Goal: Information Seeking & Learning: Check status

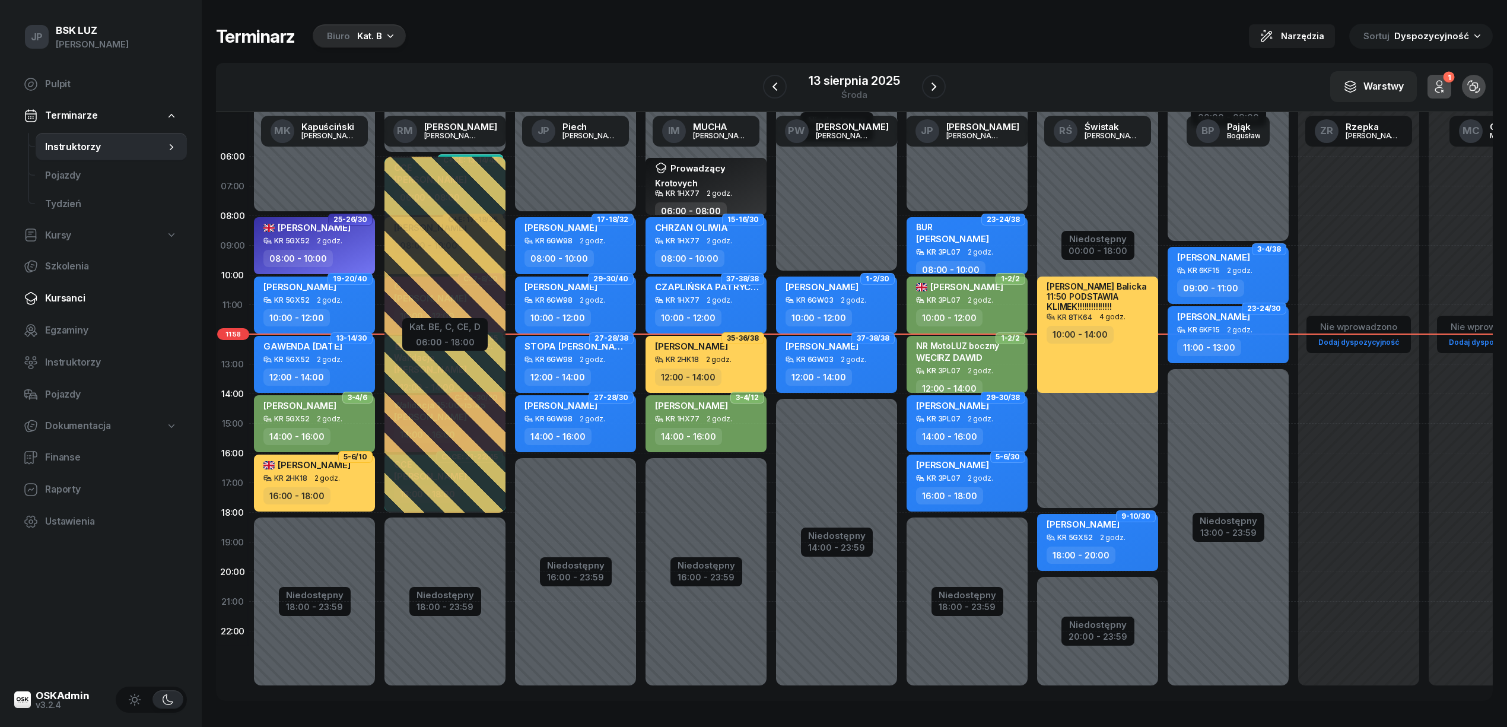
click at [66, 295] on span "Kursanci" at bounding box center [111, 298] width 132 height 15
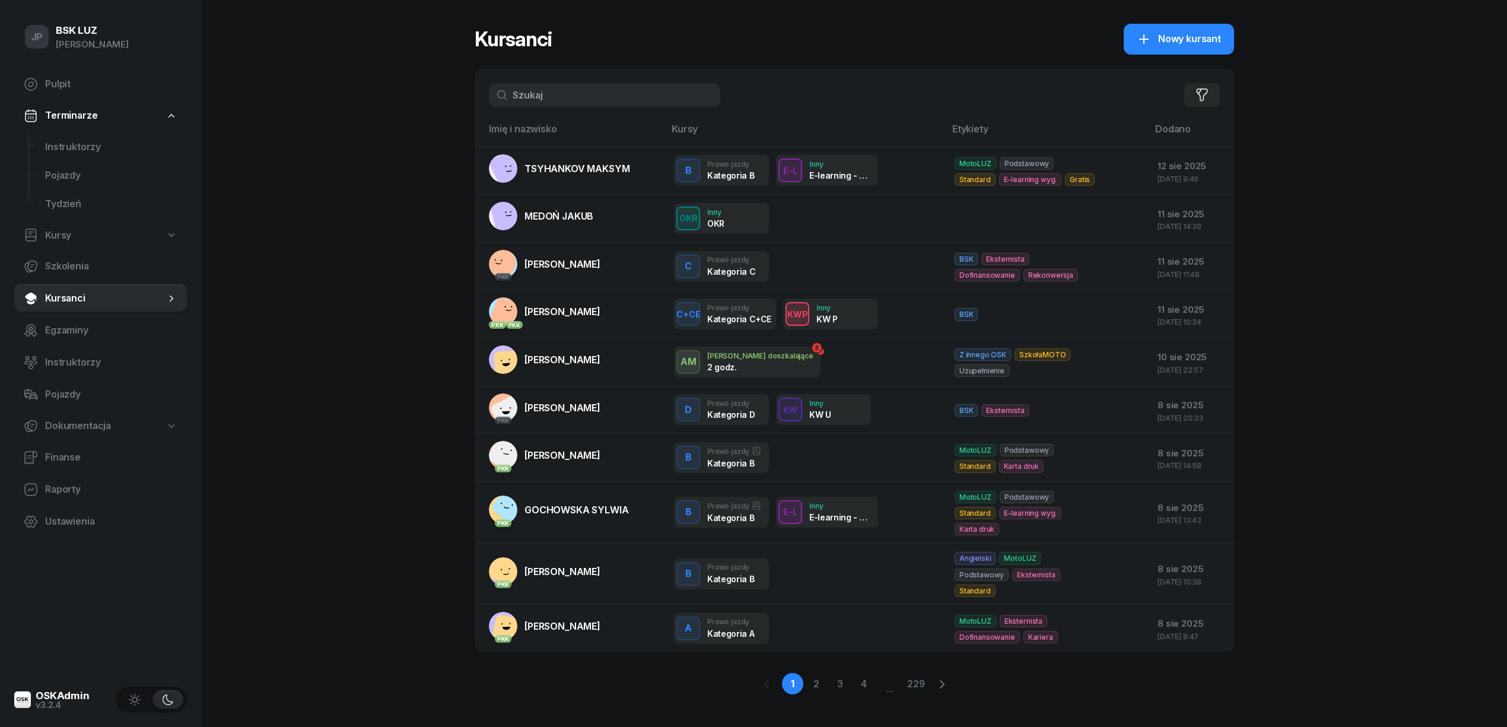
click at [555, 95] on input "text" at bounding box center [604, 95] width 231 height 24
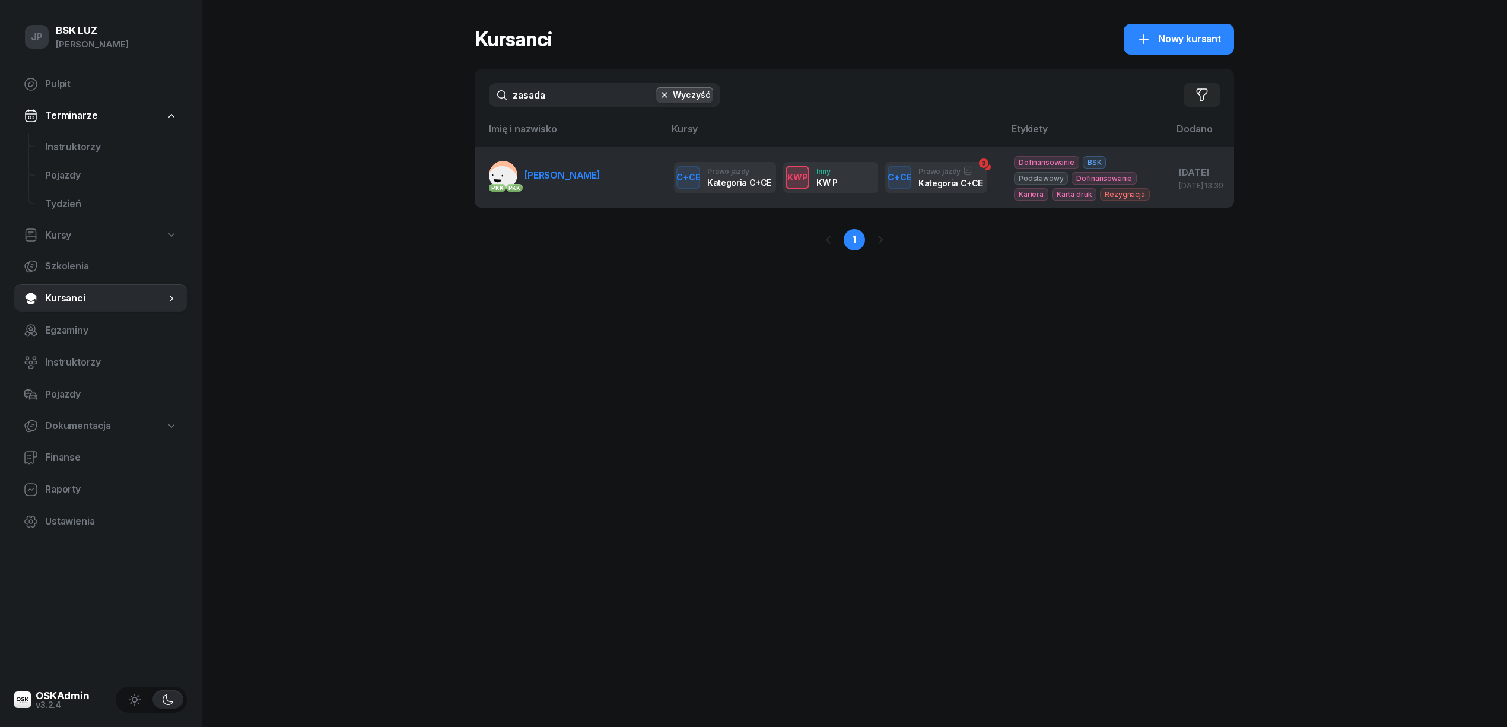
type input "zasada"
click at [566, 171] on link "PKK PKK ZASADA MICHAŁ" at bounding box center [545, 175] width 112 height 28
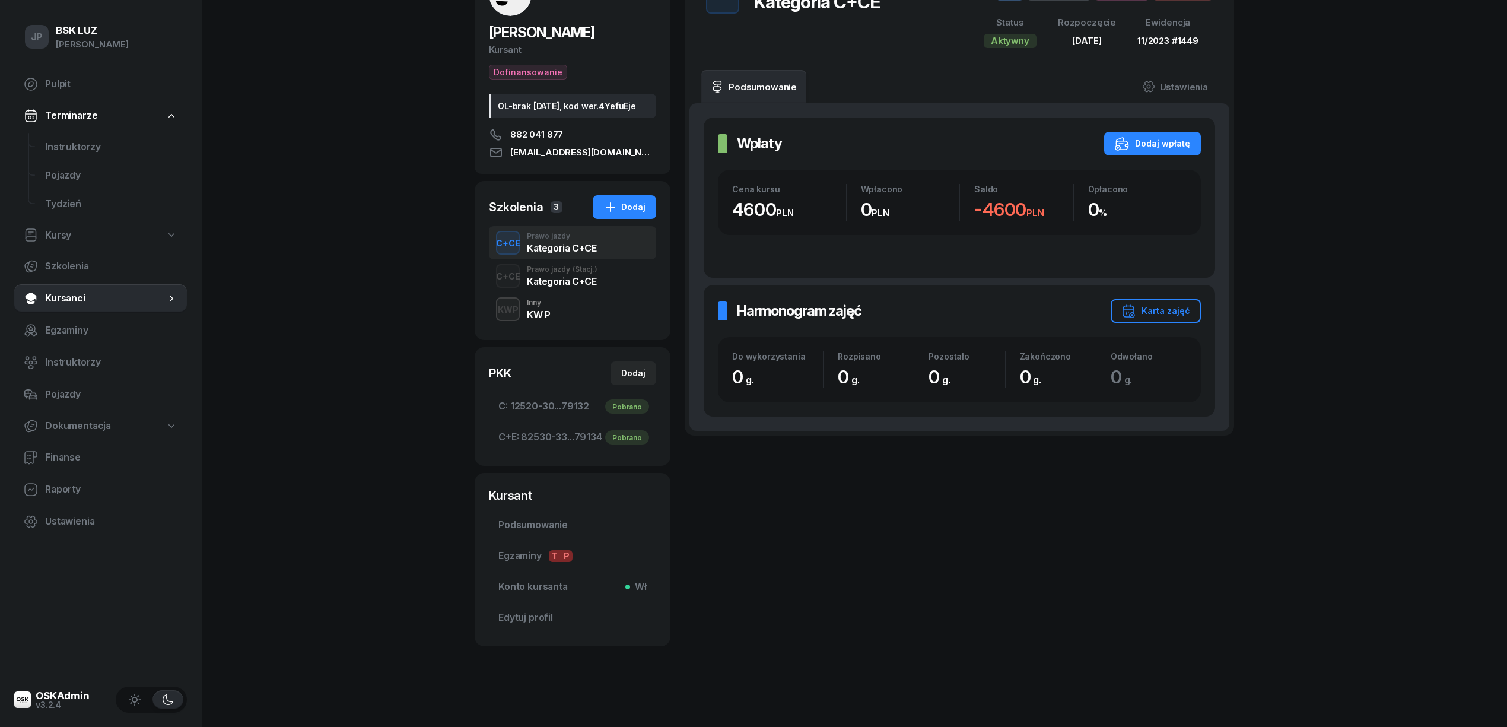
scroll to position [114, 0]
click at [797, 301] on h2 "Harmonogram zajęć" at bounding box center [799, 310] width 125 height 19
click at [567, 246] on div "Kategoria C+CE" at bounding box center [561, 247] width 69 height 9
click at [528, 614] on span "Edytuj profil" at bounding box center [572, 617] width 148 height 15
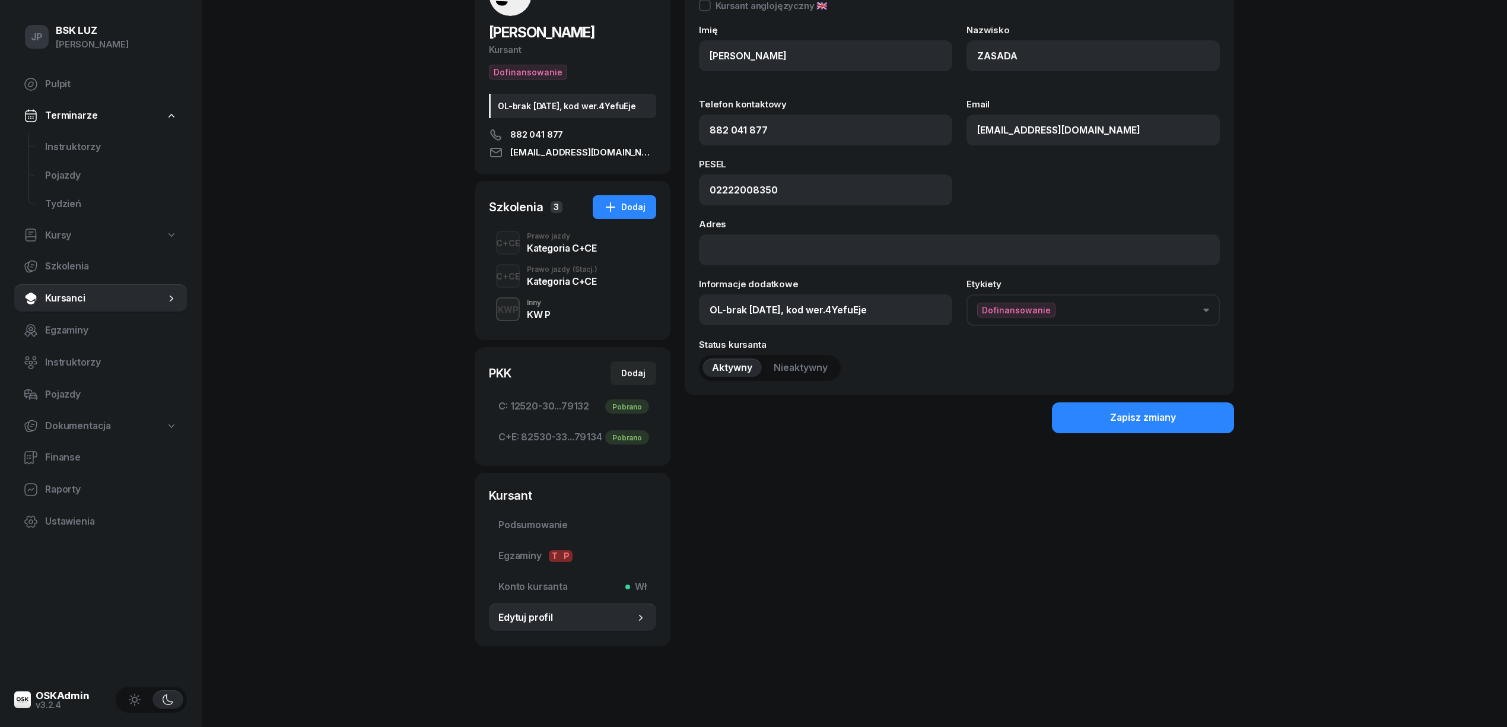
scroll to position [114, 0]
click at [539, 280] on div "Kategoria C+CE" at bounding box center [562, 281] width 71 height 9
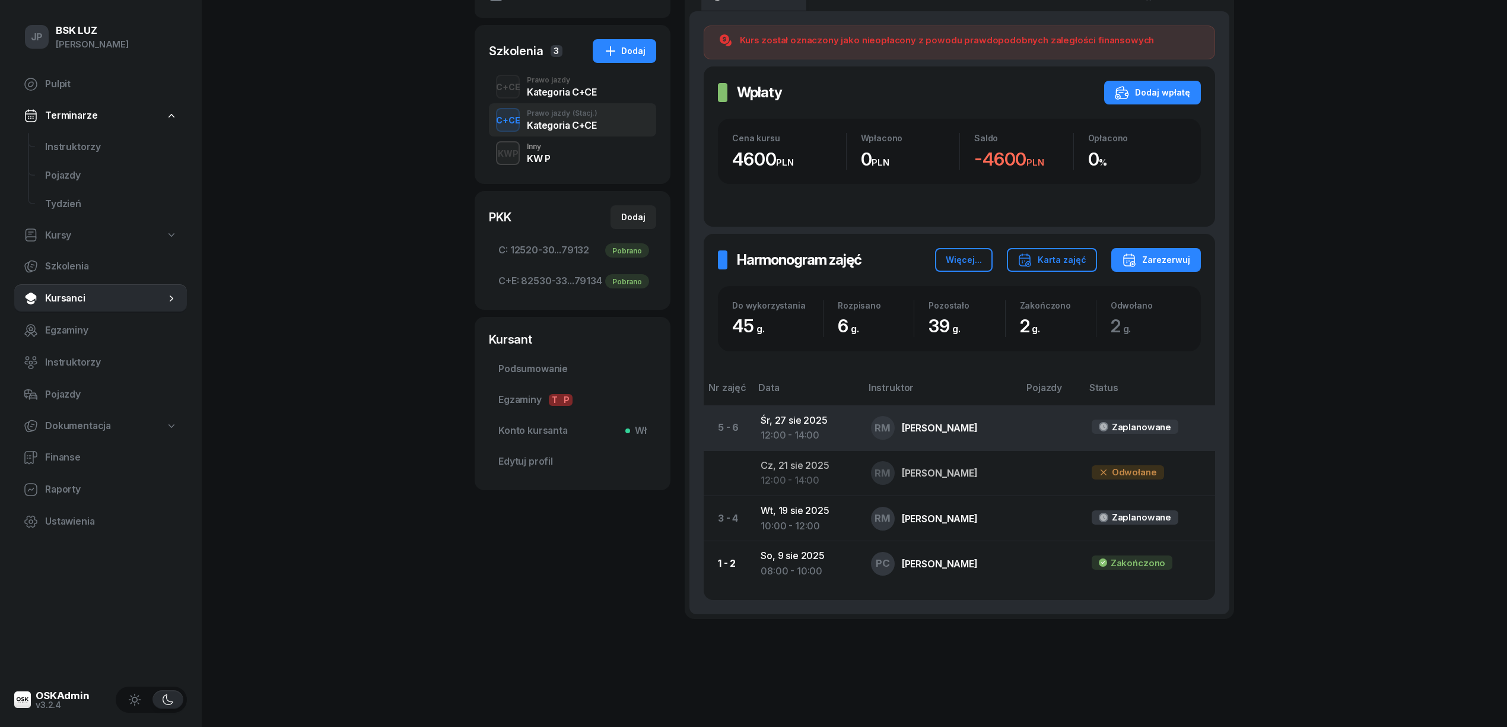
scroll to position [268, 0]
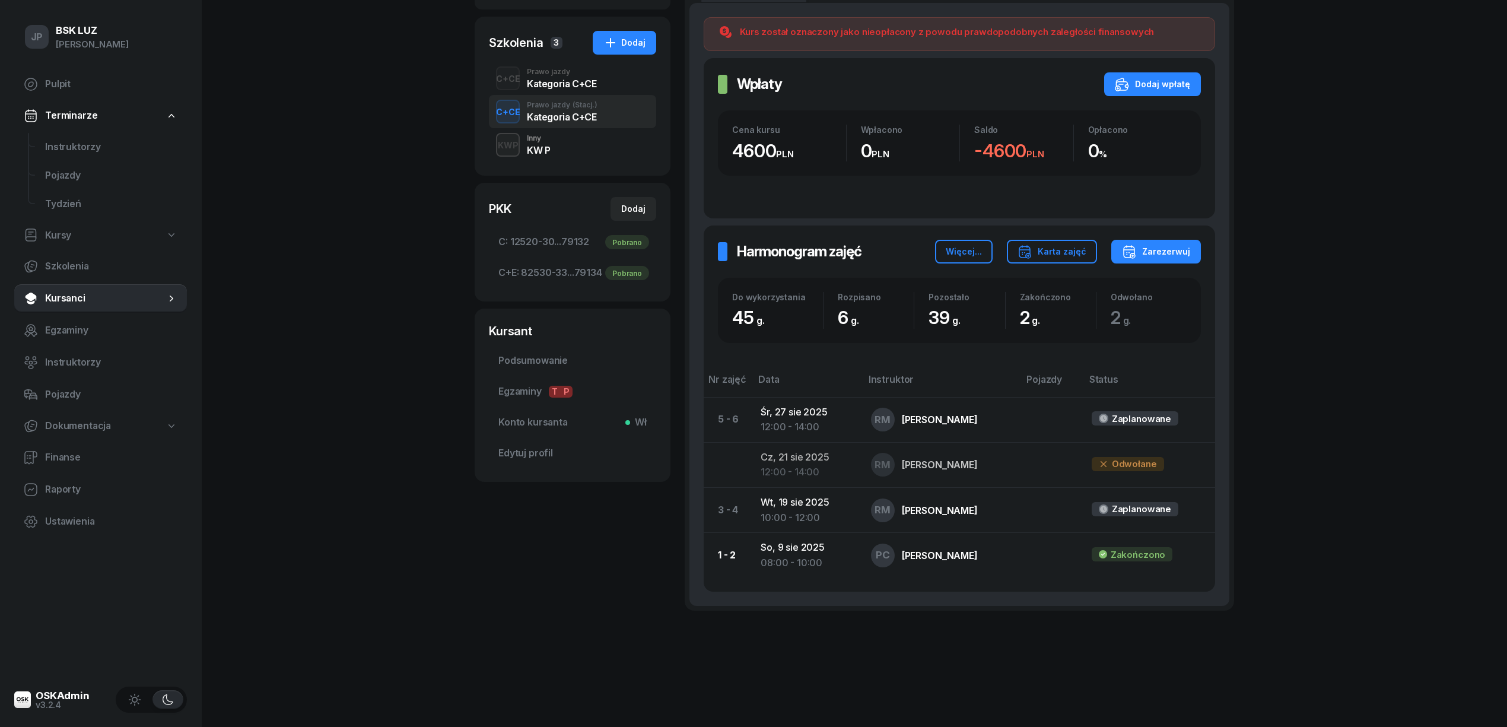
click at [1370, 234] on div "JP BSK LUZ Janusz Piech Pulpit Terminarze Instruktorzy Pojazdy Tydzień Kursy Sz…" at bounding box center [753, 230] width 1507 height 994
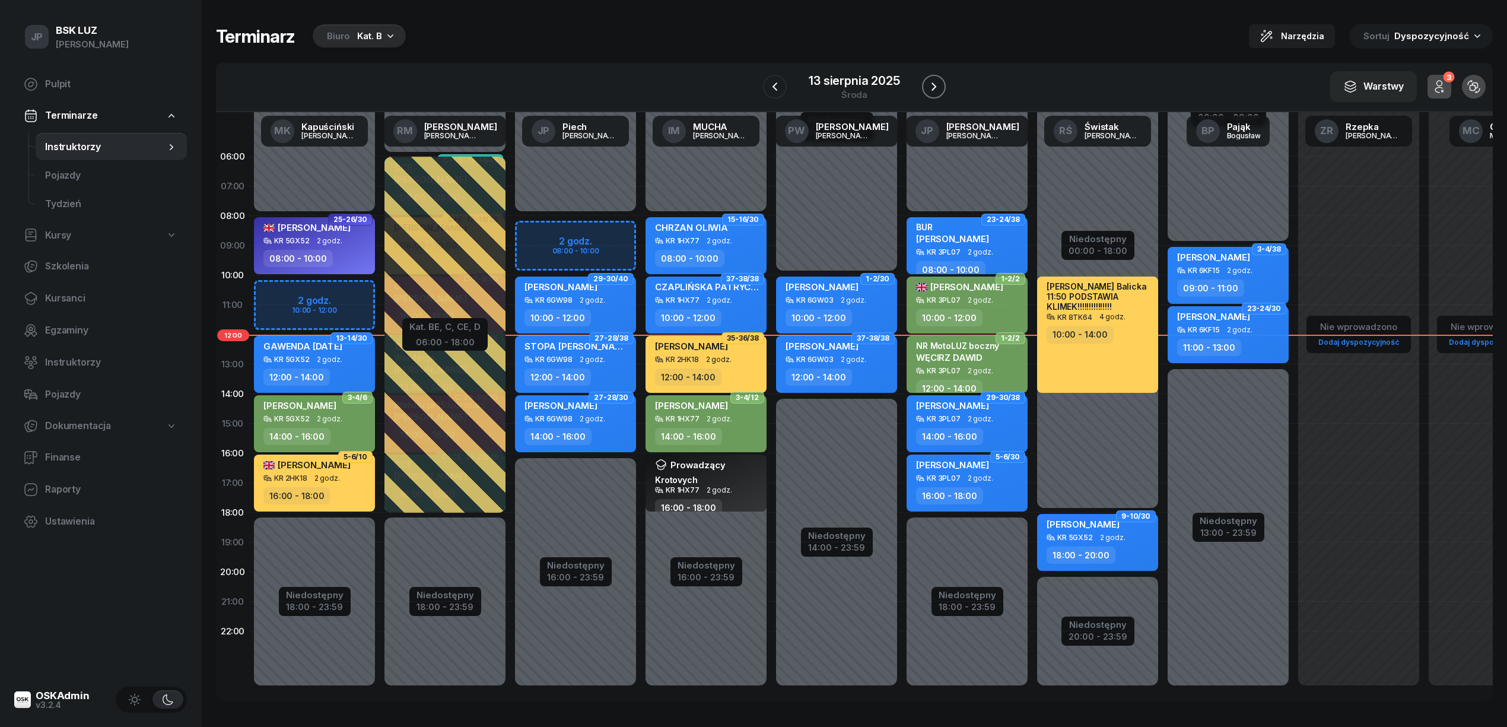
click at [938, 89] on icon "button" at bounding box center [934, 87] width 14 height 14
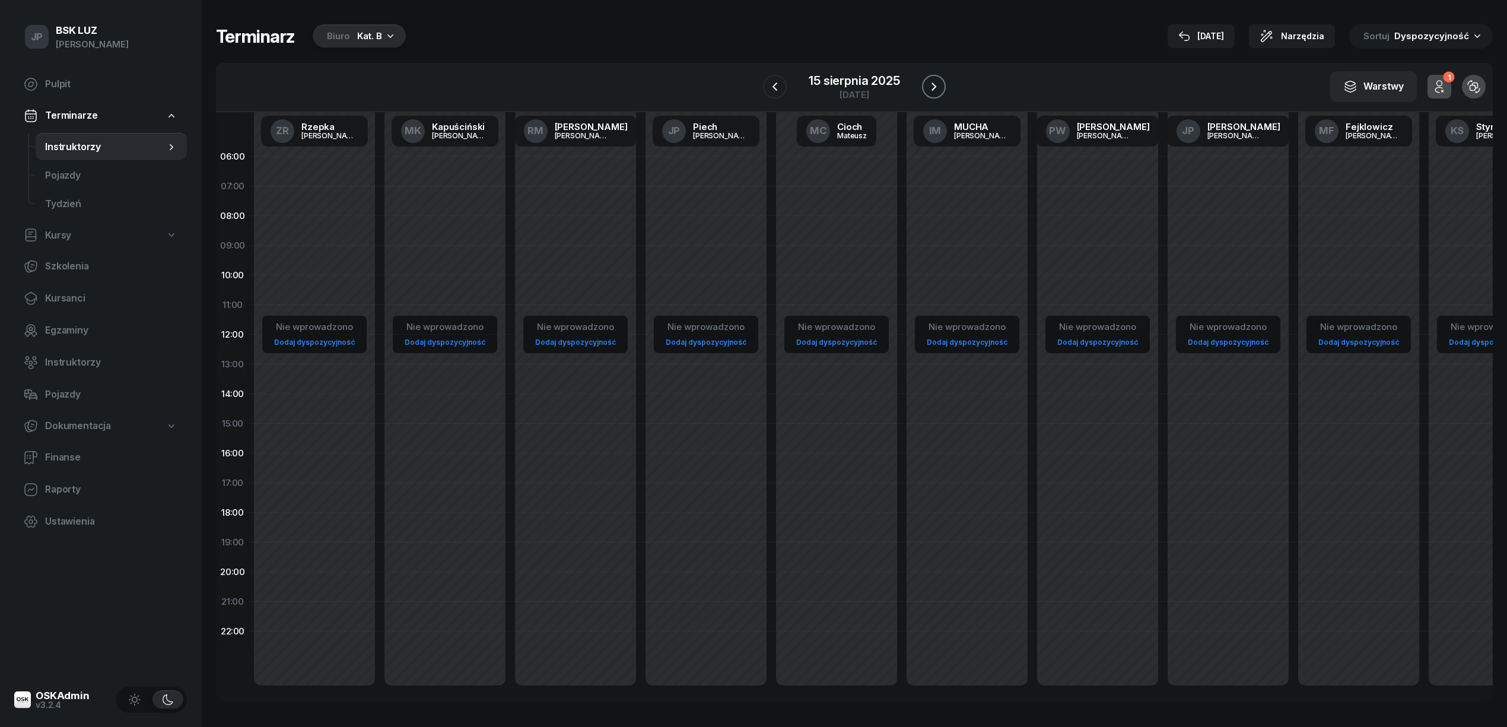
click at [938, 89] on icon "button" at bounding box center [934, 87] width 14 height 14
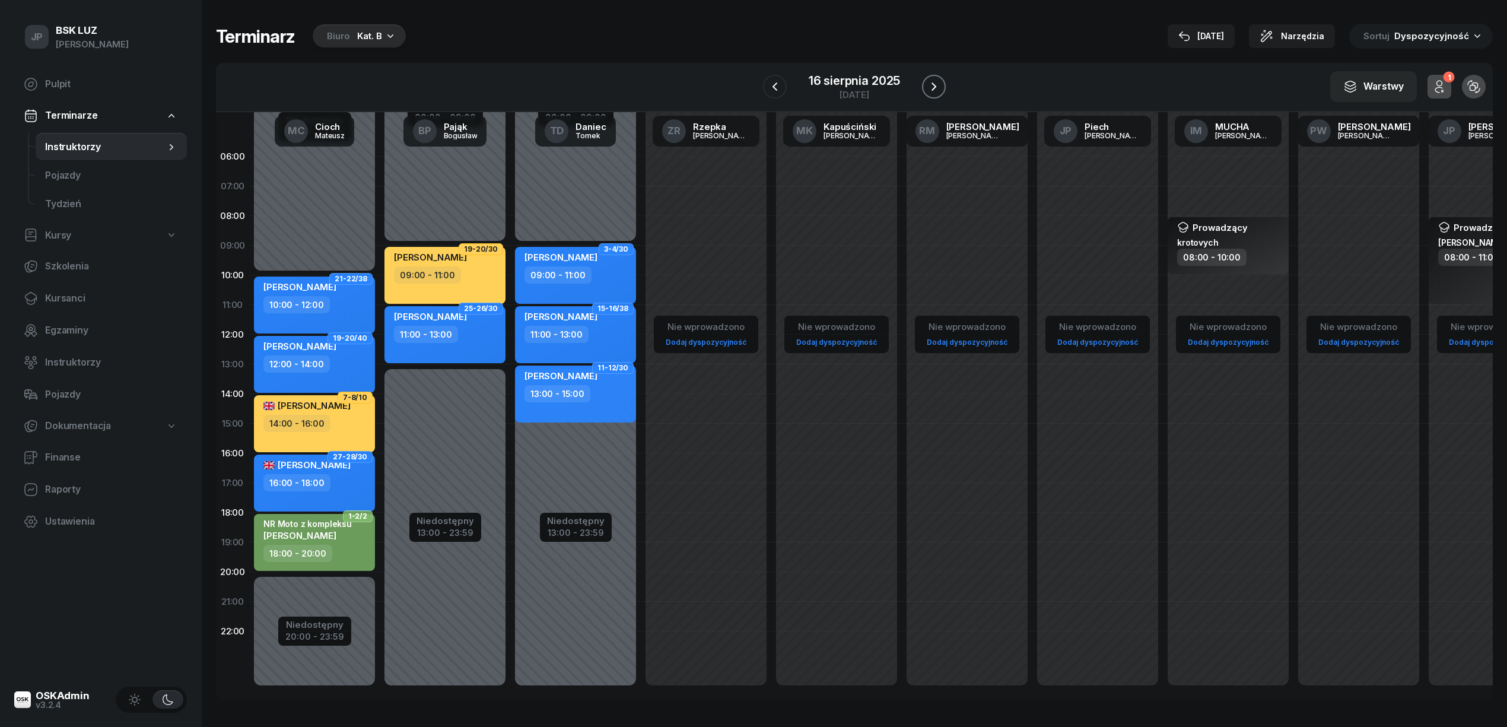
click at [938, 89] on icon "button" at bounding box center [934, 87] width 14 height 14
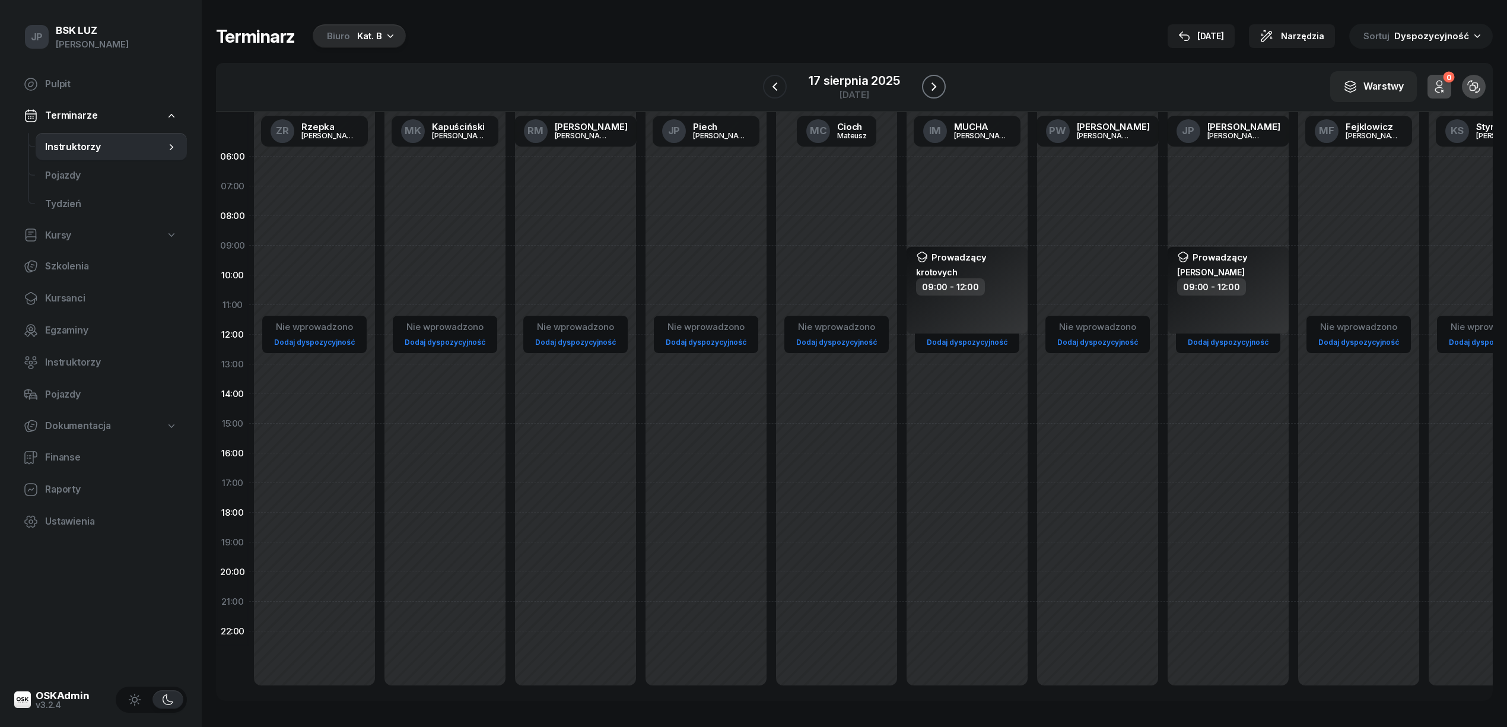
click at [938, 89] on icon "button" at bounding box center [934, 87] width 14 height 14
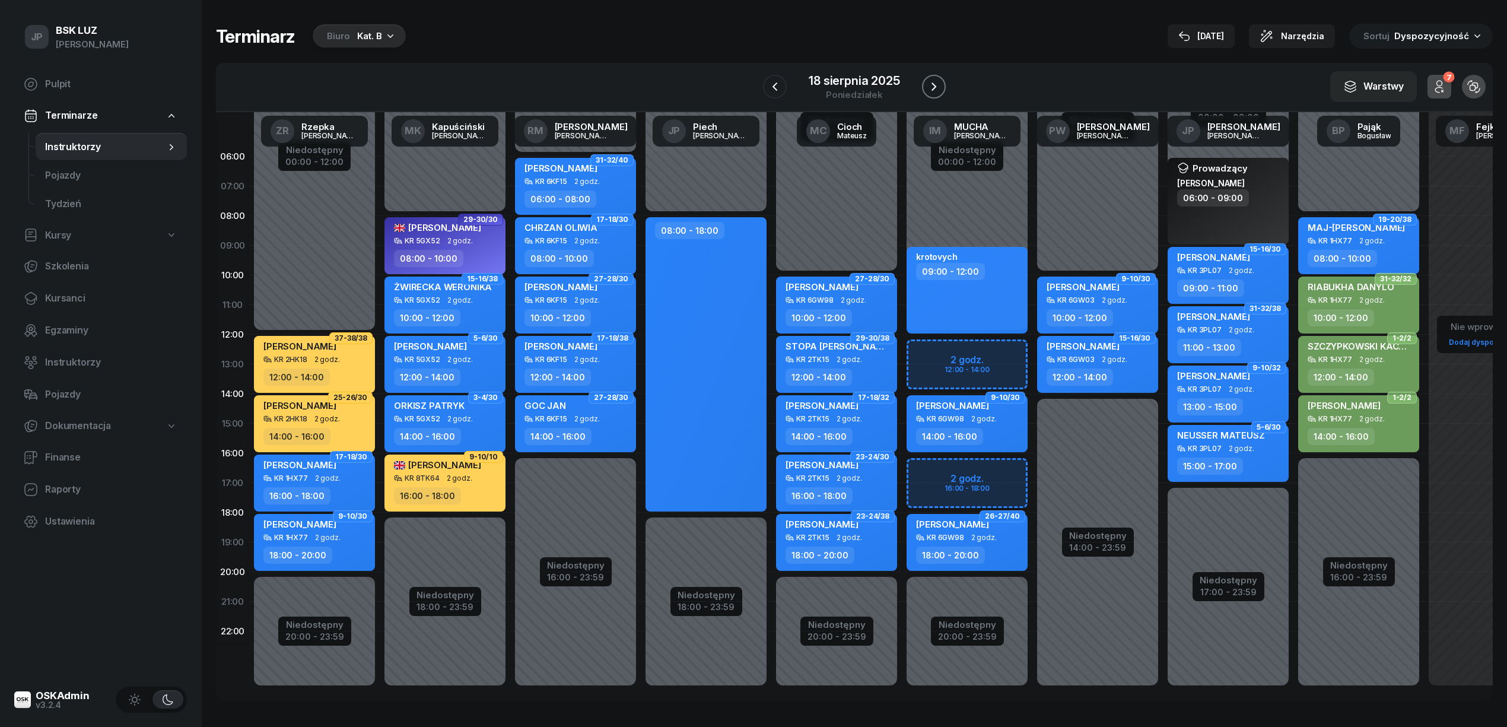
click at [938, 89] on icon "button" at bounding box center [934, 87] width 14 height 14
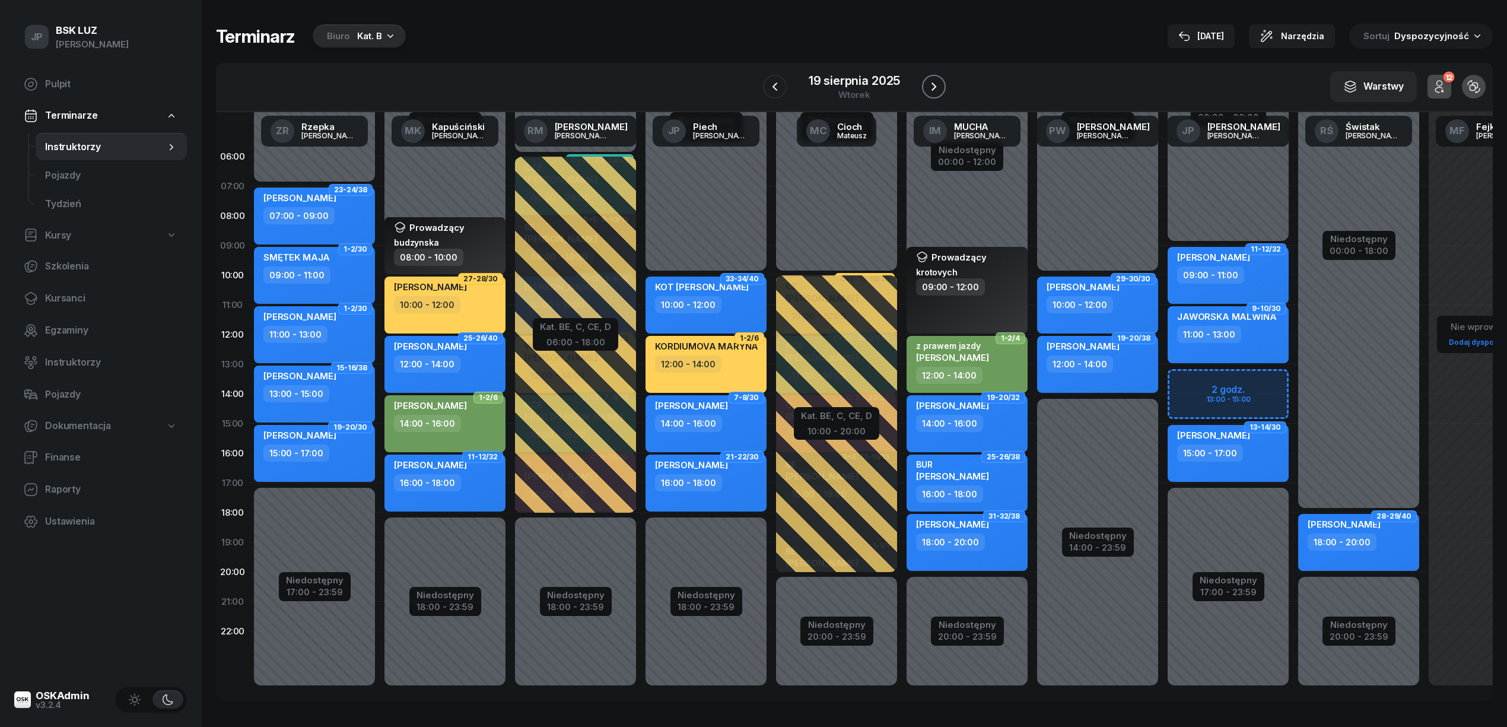
click at [938, 89] on icon "button" at bounding box center [934, 87] width 14 height 14
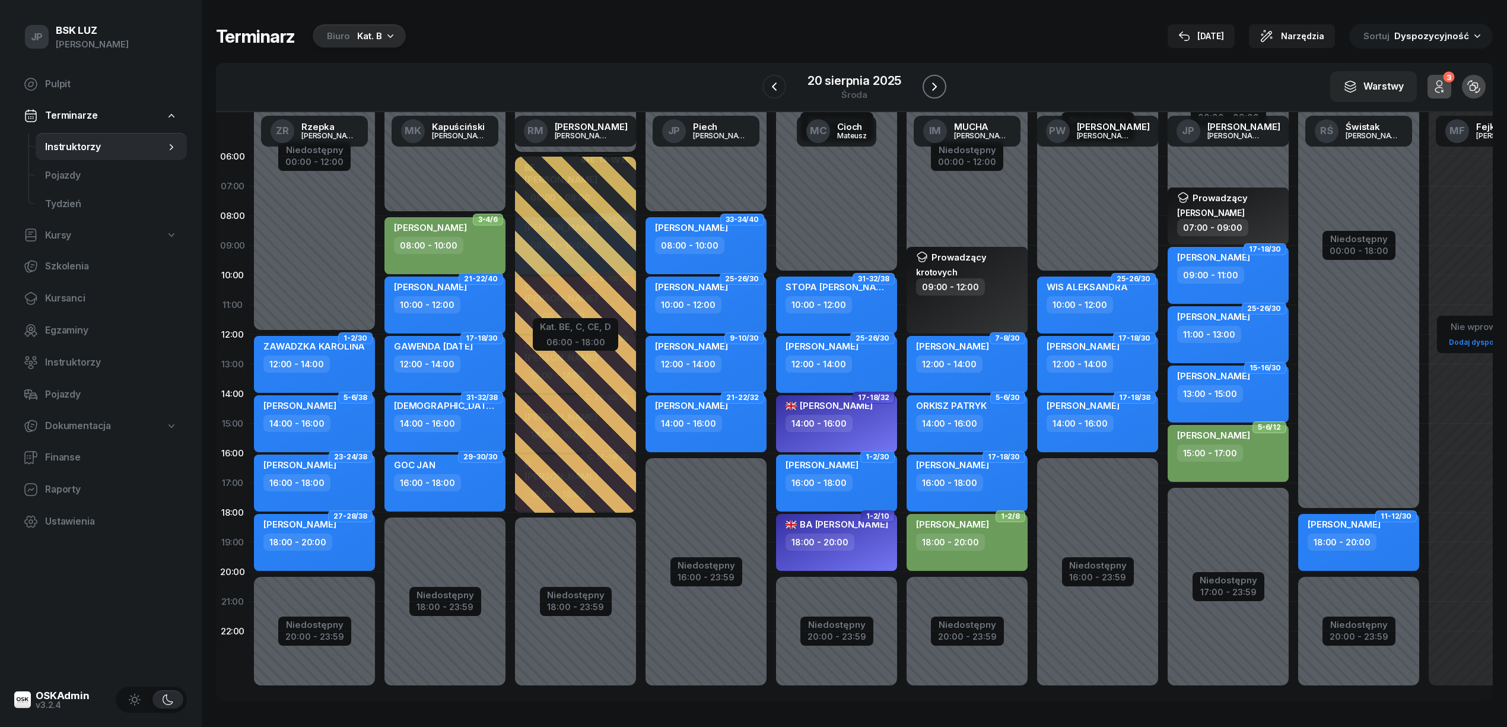
click at [936, 88] on icon "button" at bounding box center [934, 87] width 14 height 14
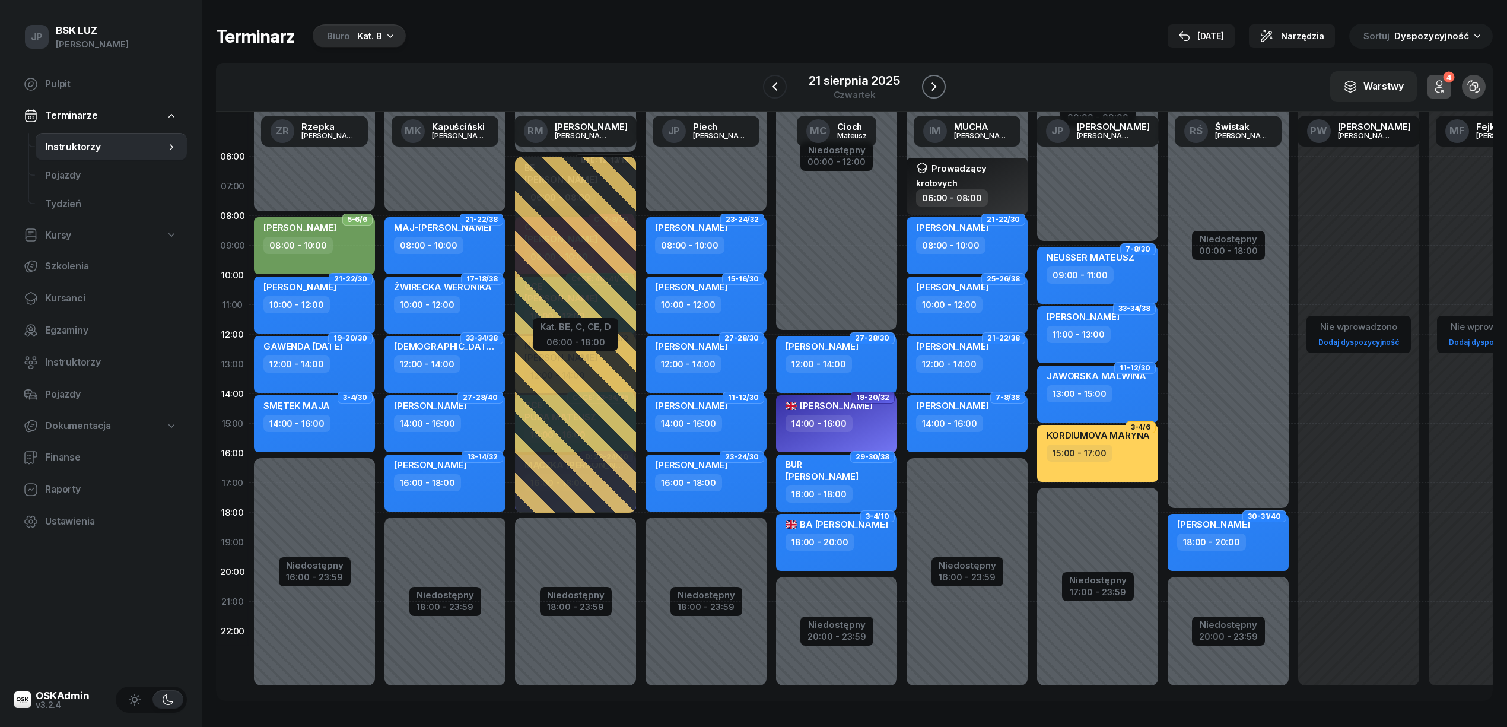
click at [936, 88] on icon "button" at bounding box center [934, 87] width 14 height 14
